Goal: Check status: Check status

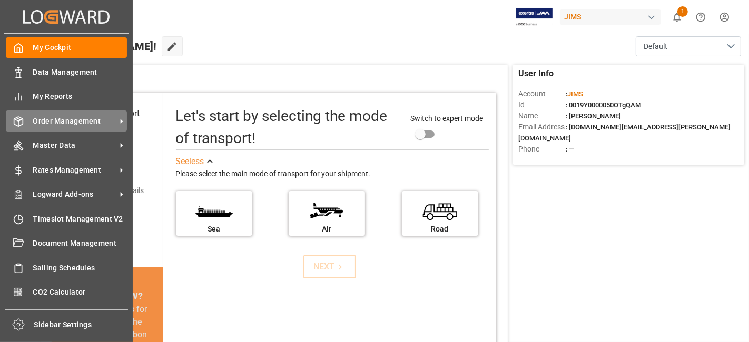
click at [86, 121] on span "Order Management" at bounding box center [74, 121] width 83 height 11
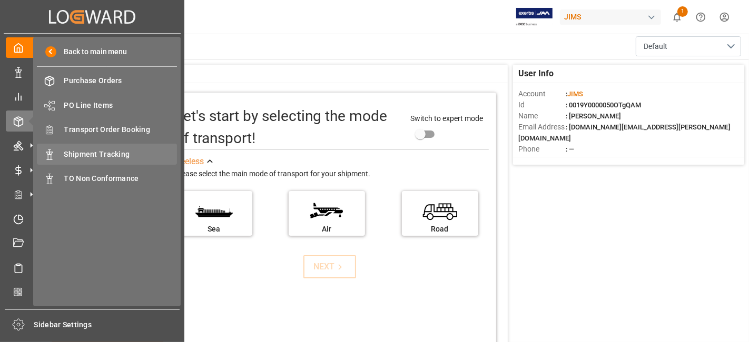
click at [127, 149] on span "Shipment Tracking" at bounding box center [120, 154] width 113 height 11
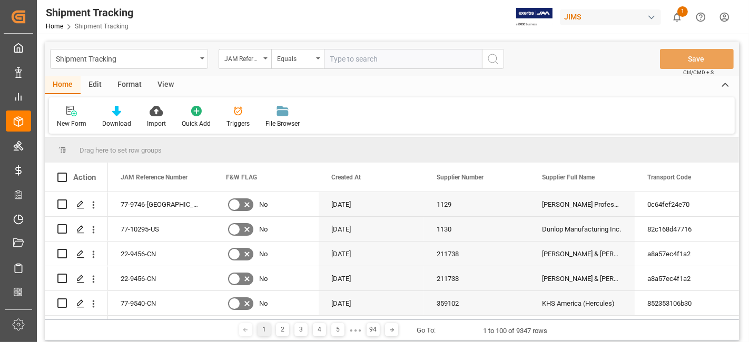
click at [341, 62] on input "text" at bounding box center [403, 59] width 158 height 20
type input "77-10533-CN"
click at [489, 67] on button "search button" at bounding box center [493, 59] width 22 height 20
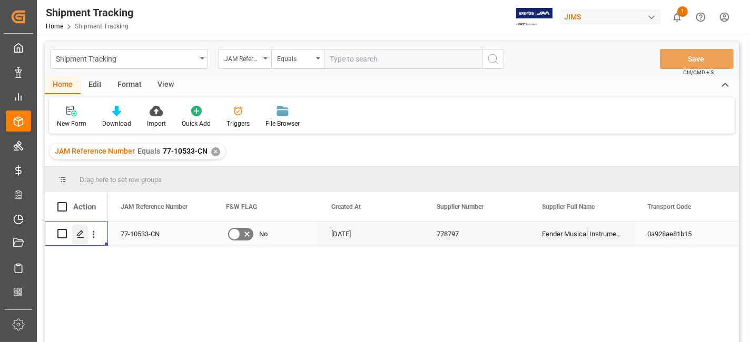
click at [84, 233] on icon "Press SPACE to select this row." at bounding box center [80, 234] width 8 height 8
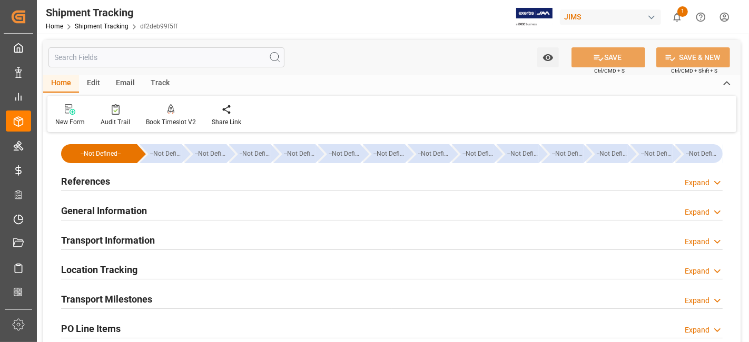
type input "[DATE] 00:00"
type input "[DATE]"
type input "[DATE] 00:00"
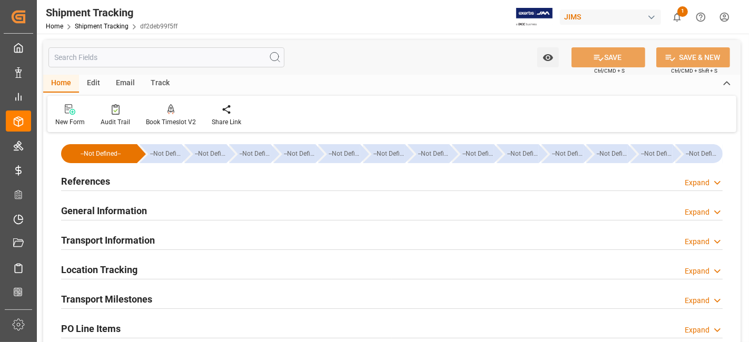
click at [152, 293] on h2 "Transport Milestones" at bounding box center [106, 299] width 91 height 14
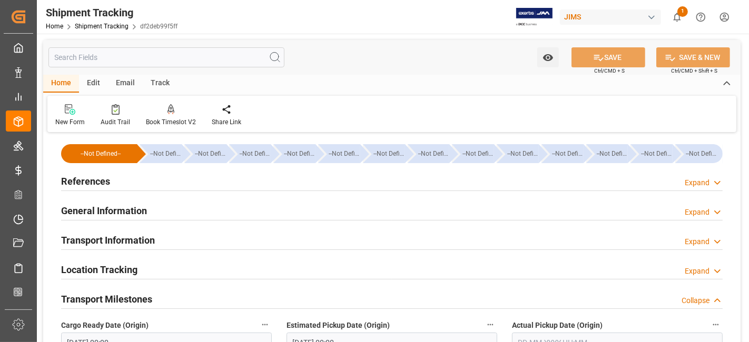
scroll to position [117, 0]
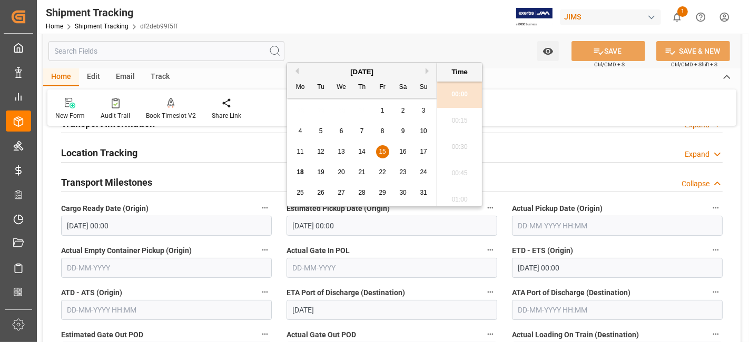
click at [362, 227] on input "[DATE] 00:00" at bounding box center [391, 226] width 211 height 20
click at [379, 175] on span "22" at bounding box center [381, 171] width 7 height 7
type input "[DATE] 00:00"
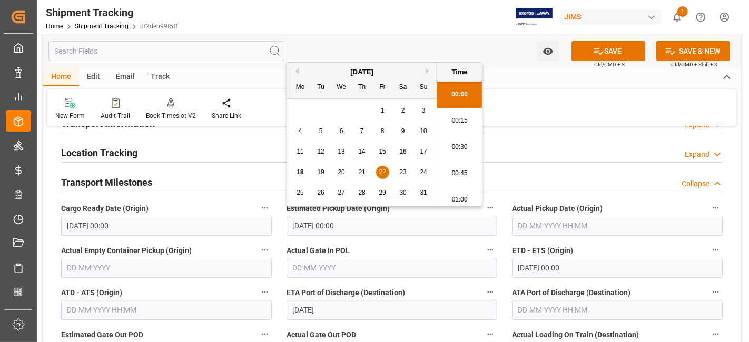
click at [402, 244] on label "Actual Gate In POL" at bounding box center [391, 250] width 211 height 15
click at [483, 244] on button "Actual Gate In POL" at bounding box center [490, 250] width 14 height 14
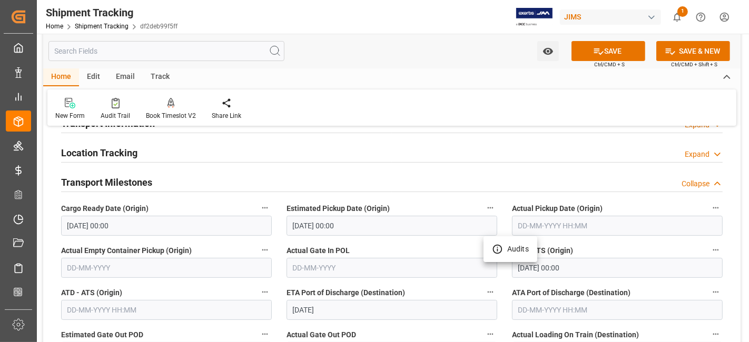
click at [425, 238] on div at bounding box center [374, 171] width 749 height 342
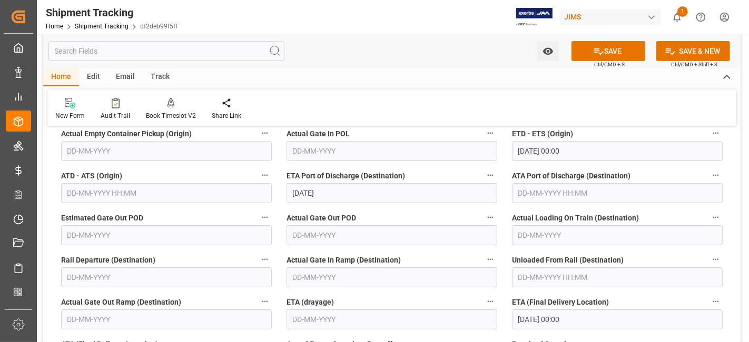
scroll to position [292, 0]
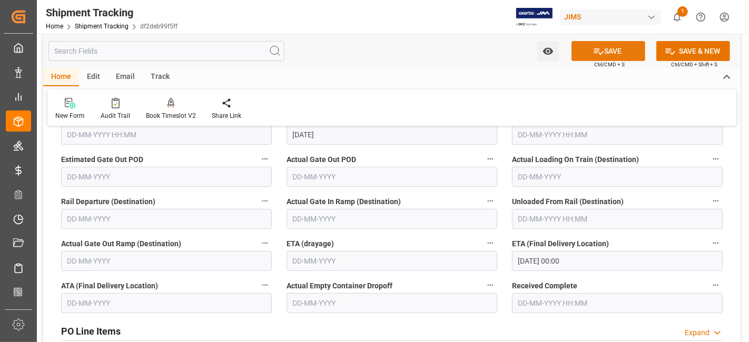
click at [594, 55] on icon at bounding box center [598, 51] width 11 height 11
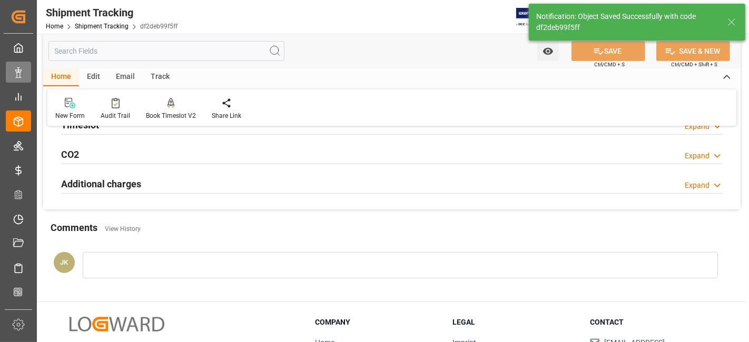
scroll to position [0, 0]
